Goal: Navigation & Orientation: Find specific page/section

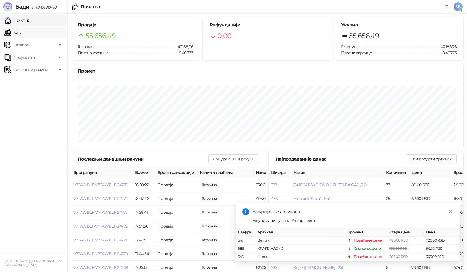
click at [16, 31] on link "Каса" at bounding box center [13, 32] width 18 height 11
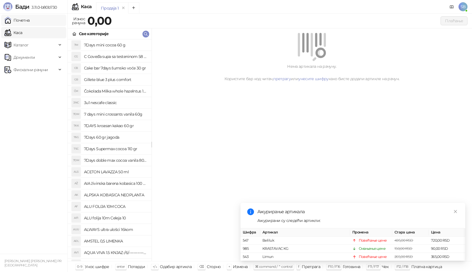
click at [22, 20] on link "Почетна" at bounding box center [16, 20] width 25 height 11
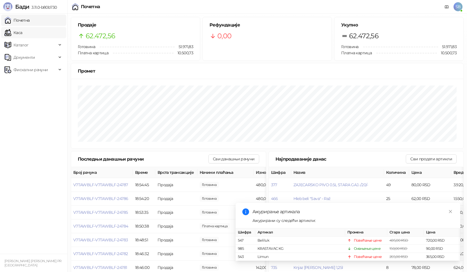
click at [19, 36] on link "Каса" at bounding box center [13, 32] width 18 height 11
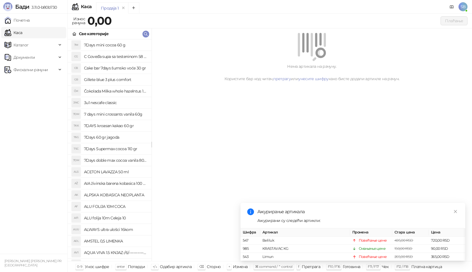
click at [19, 33] on link "Каса" at bounding box center [13, 32] width 18 height 11
click at [21, 22] on link "Почетна" at bounding box center [16, 20] width 25 height 11
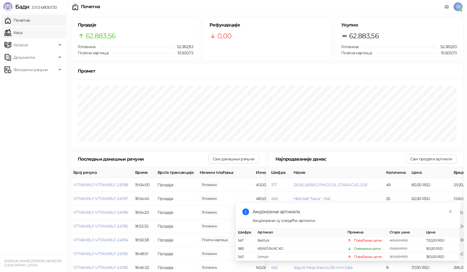
click at [19, 35] on link "Каса" at bounding box center [13, 32] width 18 height 11
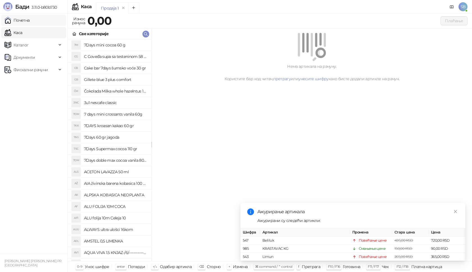
click at [25, 17] on link "Почетна" at bounding box center [16, 20] width 25 height 11
